Goal: Information Seeking & Learning: Learn about a topic

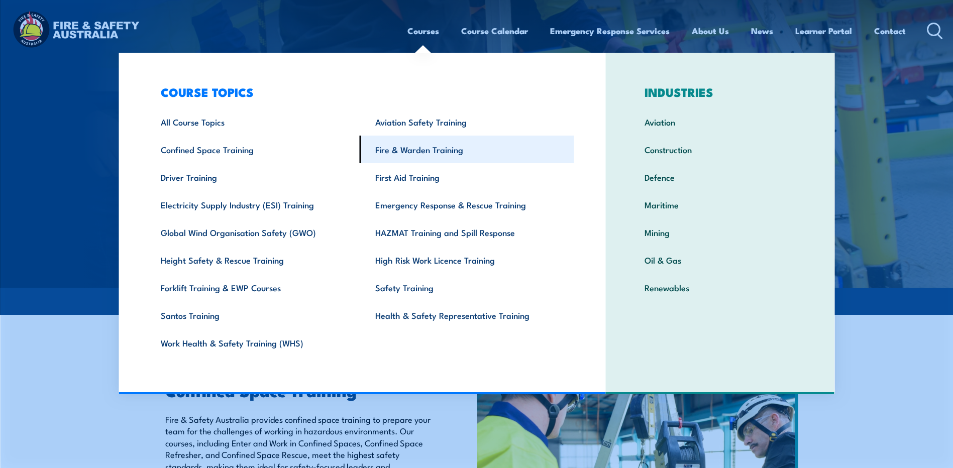
click at [406, 150] on link "Fire & Warden Training" at bounding box center [467, 150] width 214 height 28
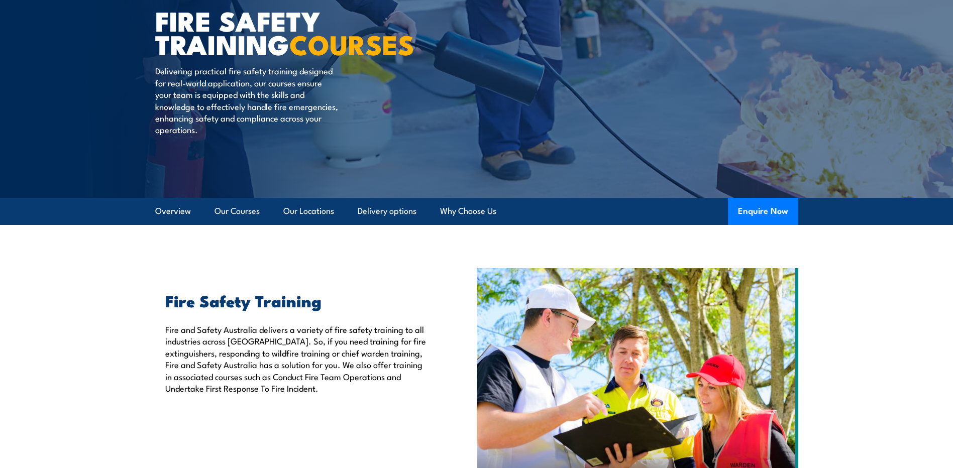
scroll to position [151, 0]
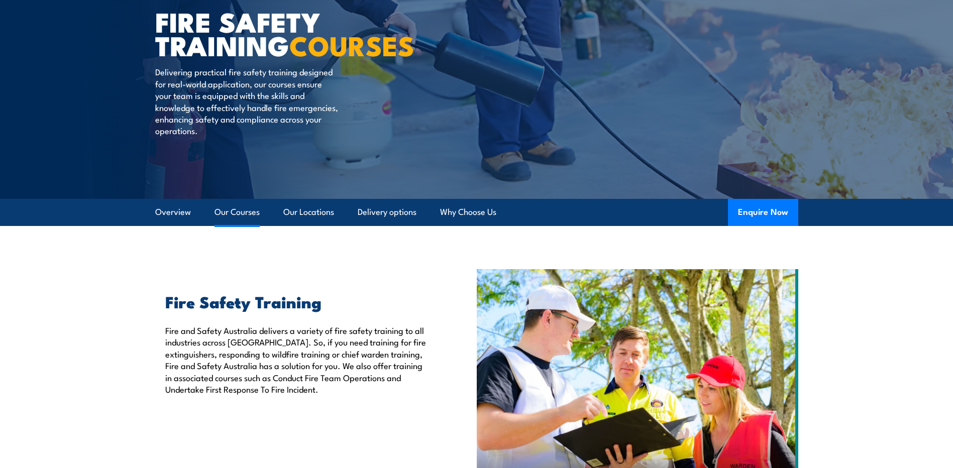
click at [238, 217] on link "Our Courses" at bounding box center [236, 212] width 45 height 27
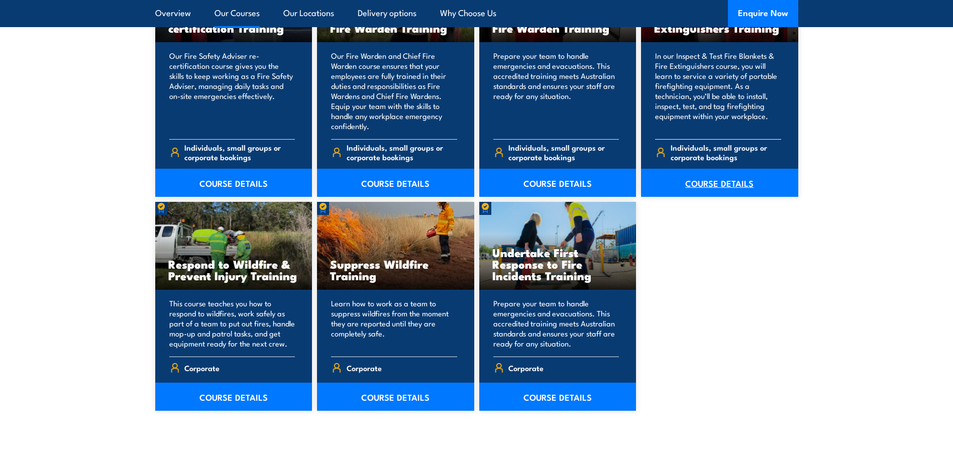
scroll to position [1376, 0]
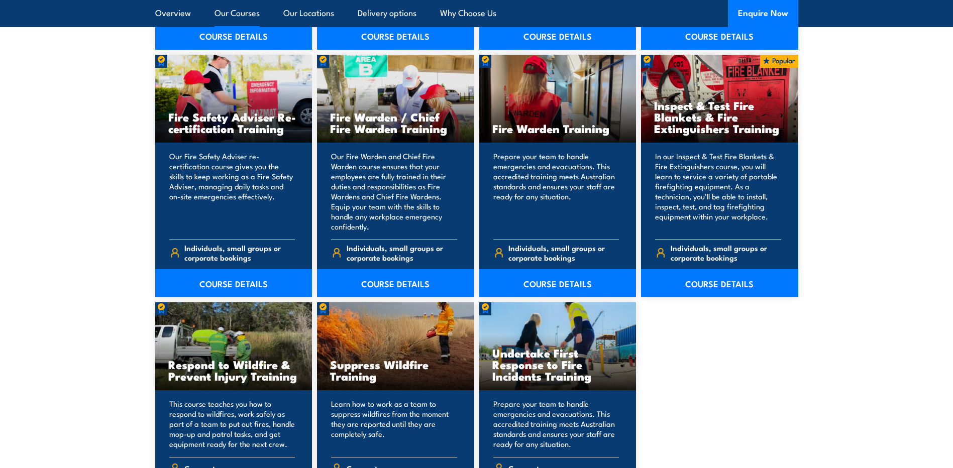
click at [716, 283] on link "COURSE DETAILS" at bounding box center [719, 283] width 157 height 28
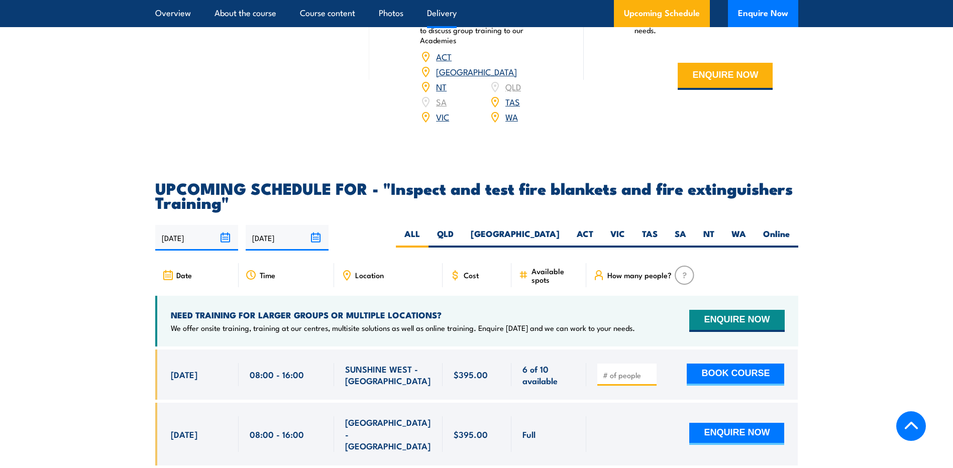
scroll to position [1607, 0]
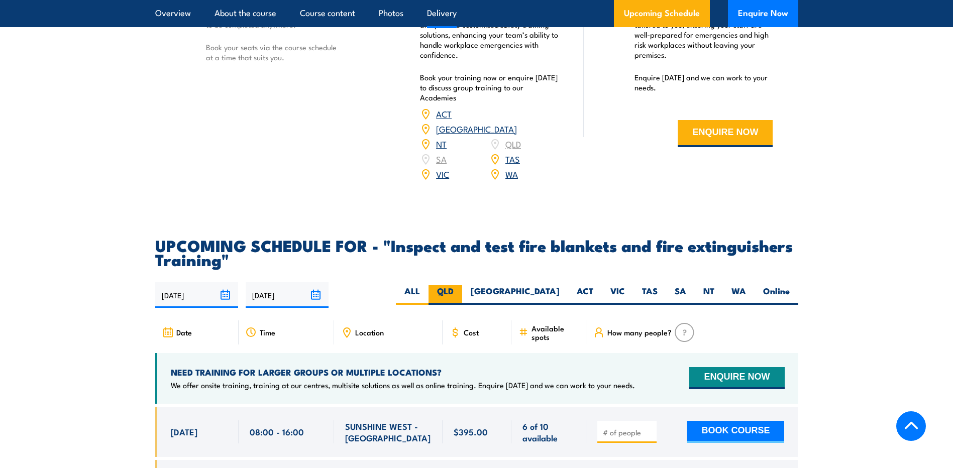
click at [462, 305] on label "QLD" at bounding box center [445, 295] width 34 height 20
click at [460, 292] on input "QLD" at bounding box center [457, 288] width 7 height 7
radio input "true"
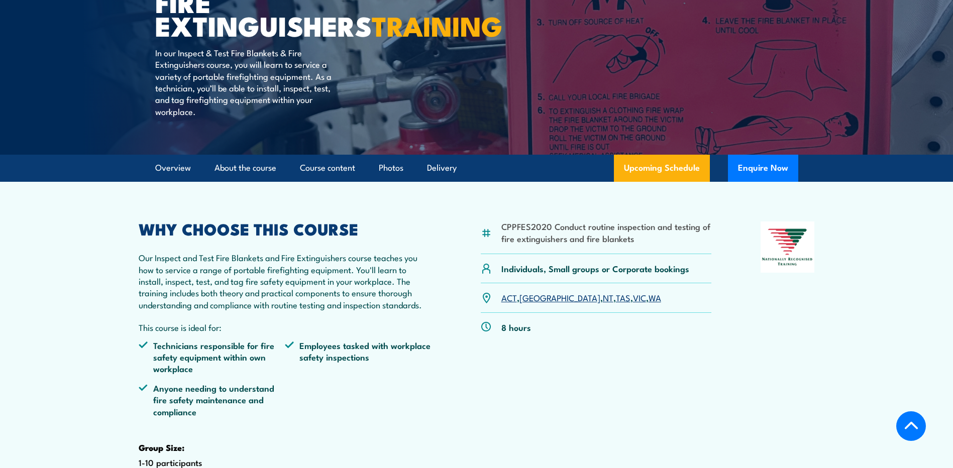
scroll to position [251, 0]
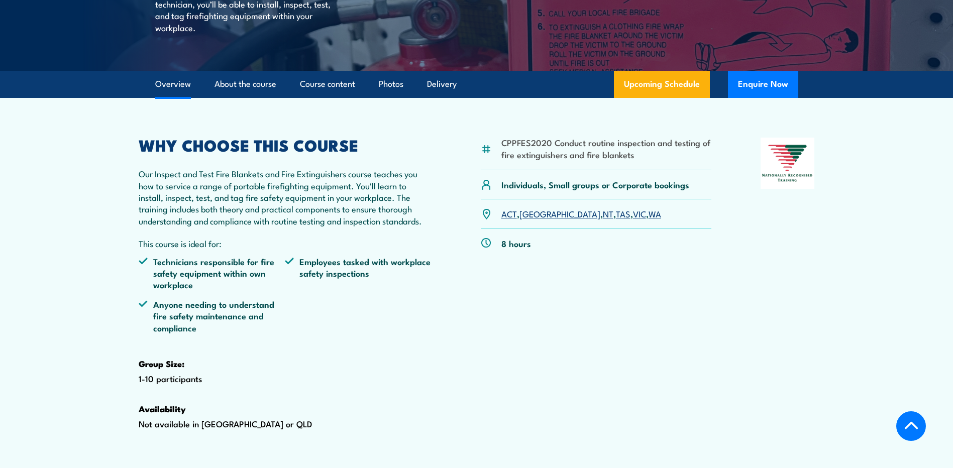
click at [530, 219] on link "[GEOGRAPHIC_DATA]" at bounding box center [559, 213] width 81 height 12
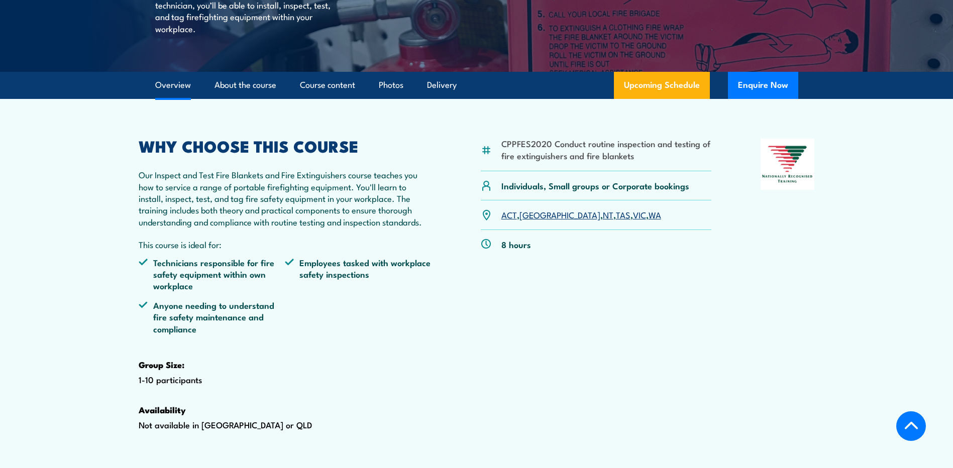
scroll to position [251, 0]
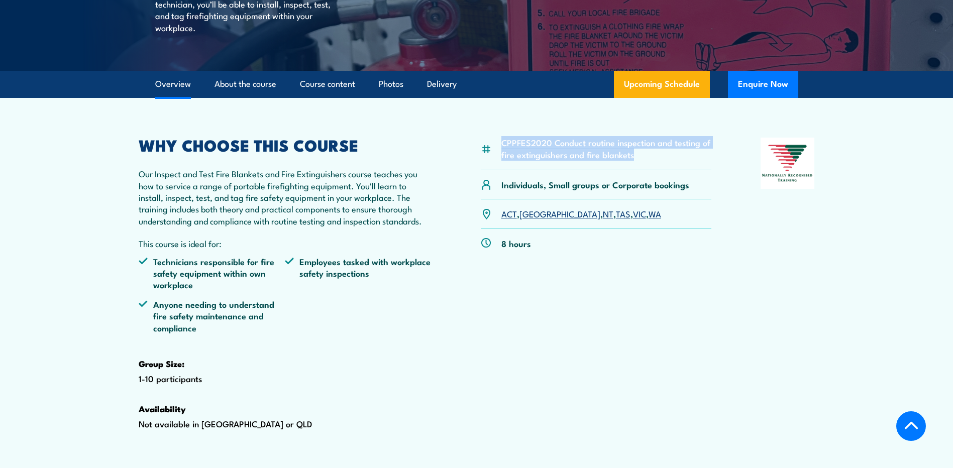
drag, startPoint x: 631, startPoint y: 180, endPoint x: 503, endPoint y: 171, distance: 128.4
click at [503, 160] on li "CPPFES2020 Conduct routine inspection and testing of fire extinguishers and fir…" at bounding box center [606, 149] width 210 height 24
copy li "CPPFES2020 Conduct routine inspection and testing of fire extinguishers and fir…"
